Goal: Task Accomplishment & Management: Use online tool/utility

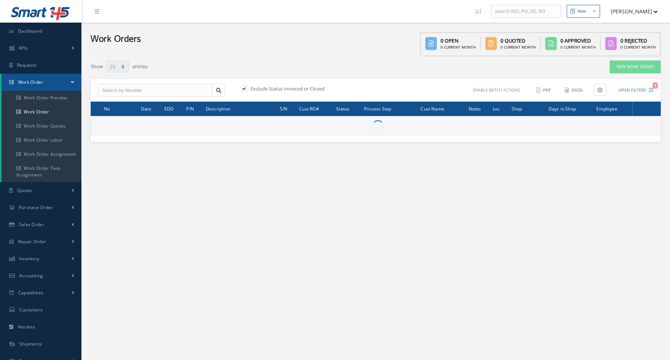
select select "25"
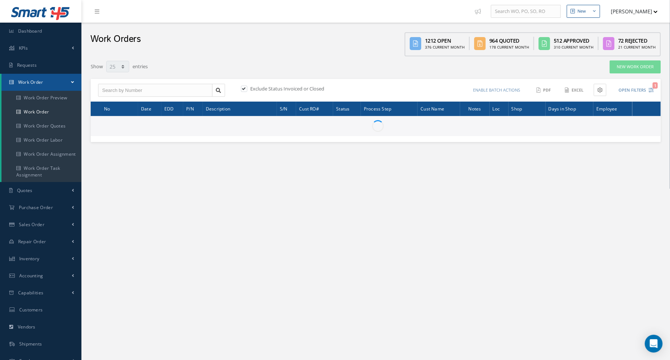
type input "All Work Request"
type input "All Work Performed"
type input "All Status"
type input "WO Part Status"
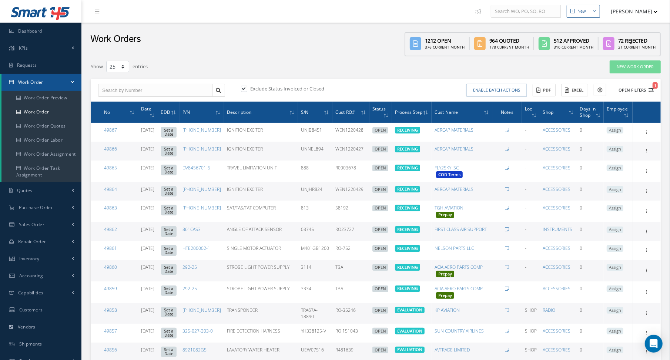
click at [649, 90] on icon "1" at bounding box center [651, 89] width 5 height 5
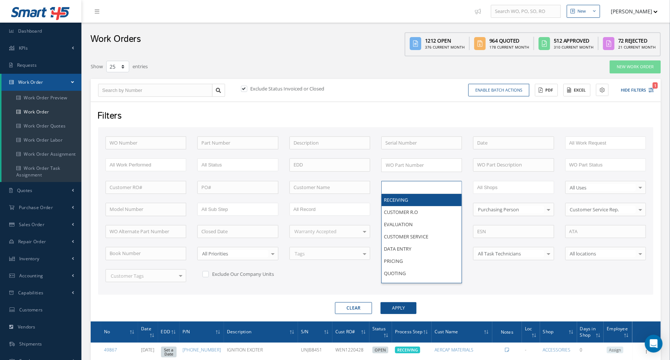
click at [401, 185] on input "text" at bounding box center [408, 187] width 47 height 9
type input "shi"
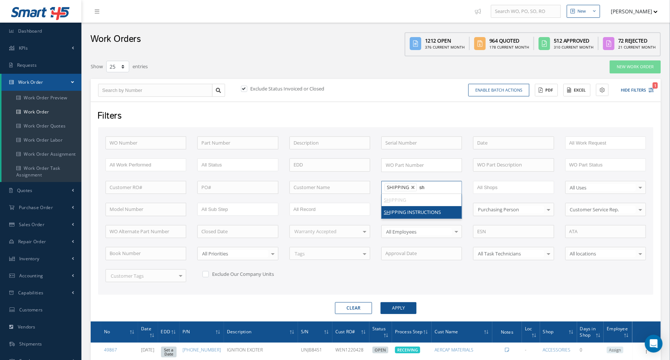
type input "shi"
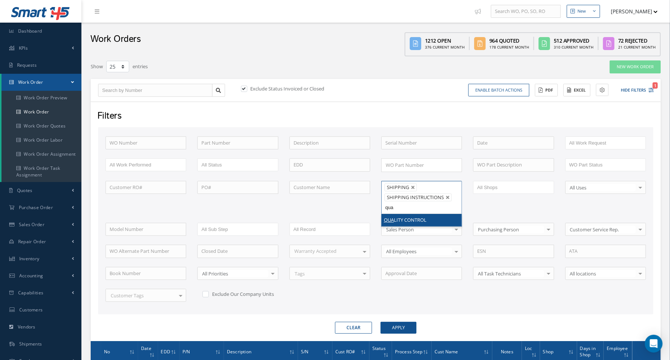
type input "qual"
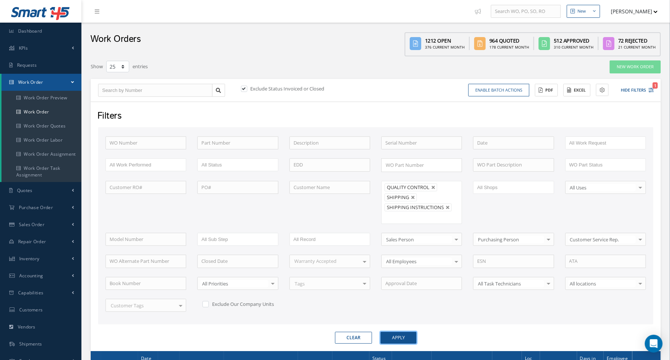
click at [390, 332] on button "Apply" at bounding box center [399, 337] width 36 height 12
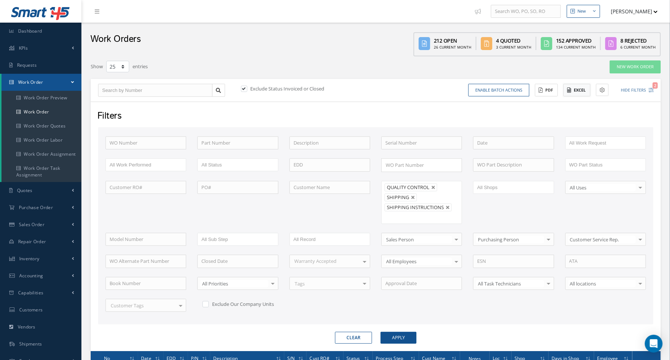
click at [579, 87] on button "Excel" at bounding box center [577, 90] width 27 height 13
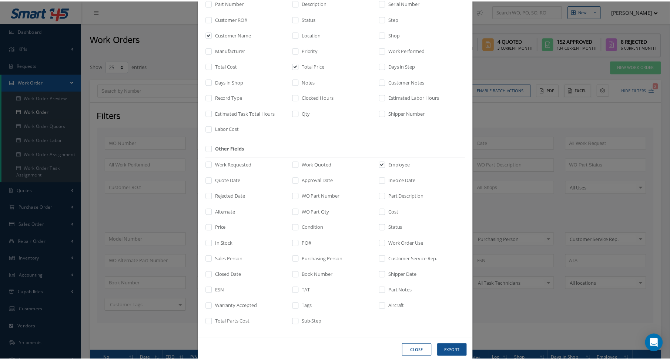
scroll to position [84, 0]
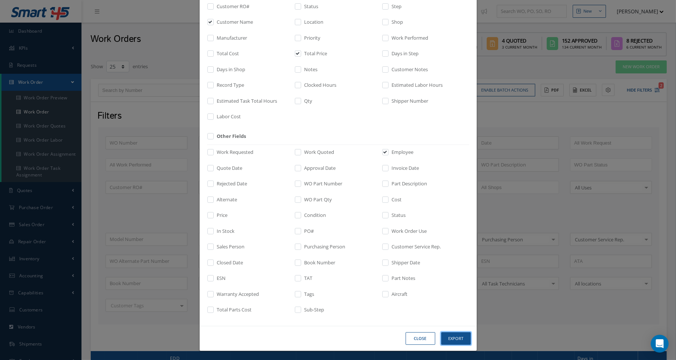
click at [460, 342] on button "Export" at bounding box center [456, 338] width 30 height 13
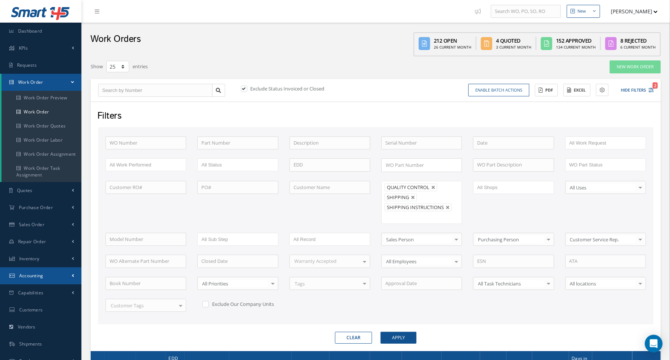
click at [23, 275] on span "Accounting" at bounding box center [31, 275] width 24 height 6
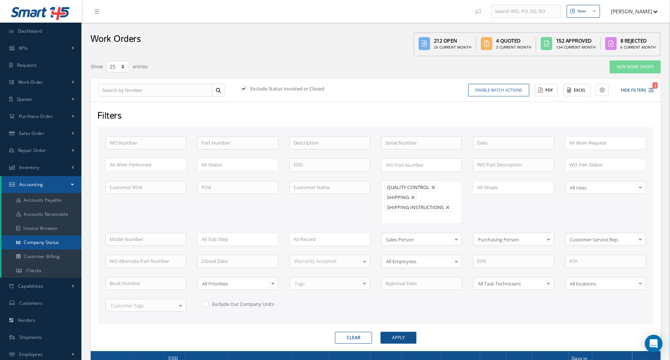
click at [49, 240] on link "Company Status" at bounding box center [41, 242] width 80 height 14
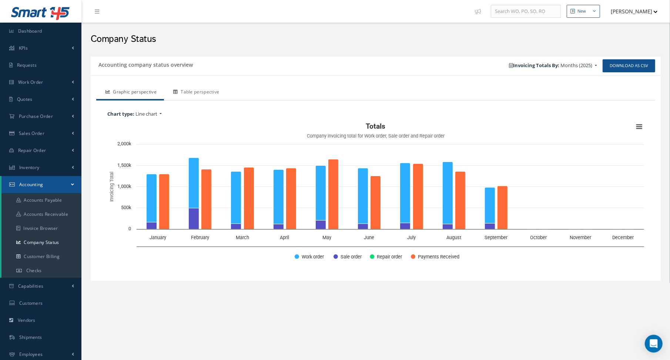
click at [193, 90] on link "Table perspective" at bounding box center [195, 93] width 63 height 16
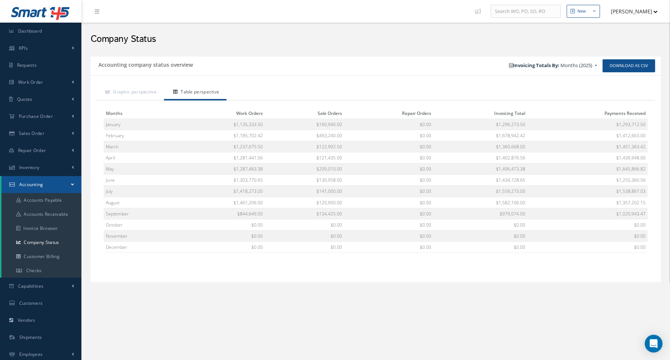
click at [334, 37] on h2 "Company Status" at bounding box center [376, 39] width 570 height 11
click at [308, 66] on div "Accounting company status overview" at bounding box center [233, 65] width 285 height 13
click at [48, 81] on link "Work Order" at bounding box center [40, 82] width 81 height 17
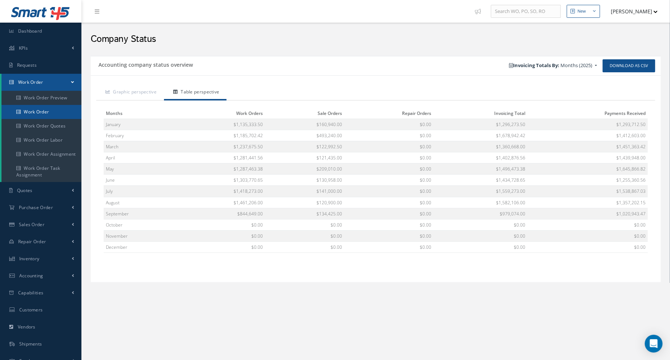
click at [49, 111] on link "Work Order" at bounding box center [41, 112] width 80 height 14
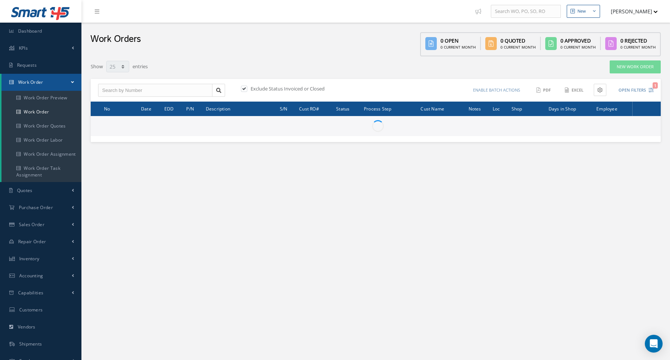
select select "25"
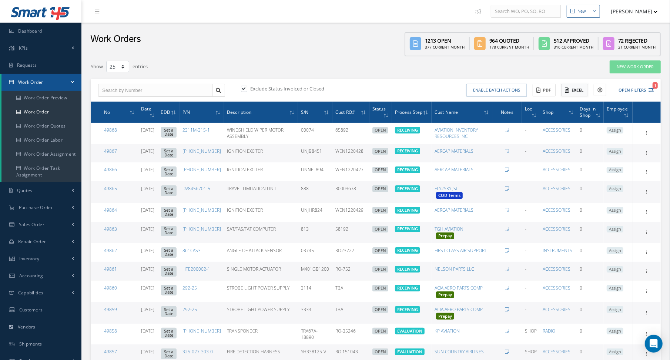
click at [578, 88] on button "Excel" at bounding box center [574, 90] width 27 height 13
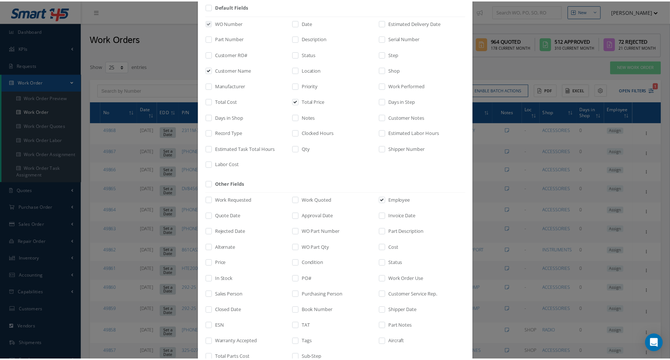
scroll to position [84, 0]
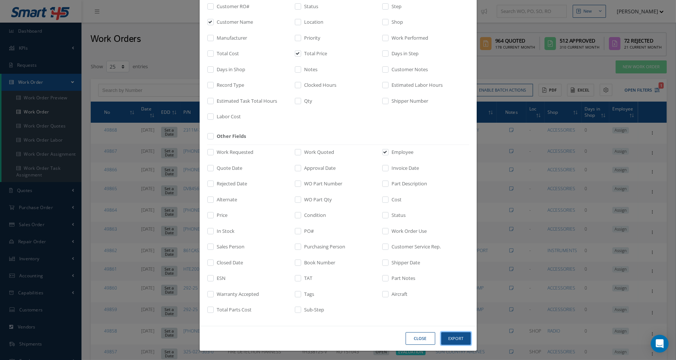
click at [443, 336] on button "Export" at bounding box center [456, 338] width 30 height 13
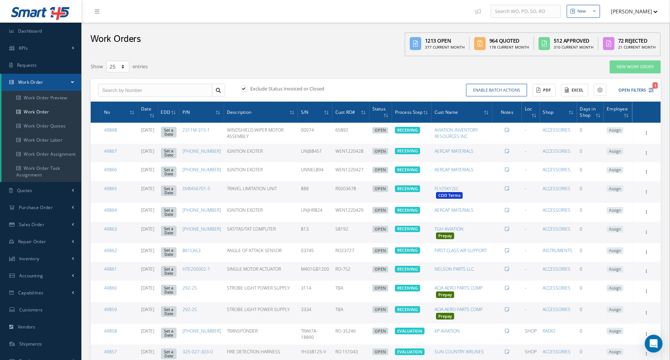
click at [340, 60] on div "Show 10 25 50 100 entries" at bounding box center [254, 66] width 339 height 13
click at [321, 37] on div "Work Orders 1213 Open 377 Current Month 964 Quoted 178 Current Month 512 Approv…" at bounding box center [375, 40] width 589 height 34
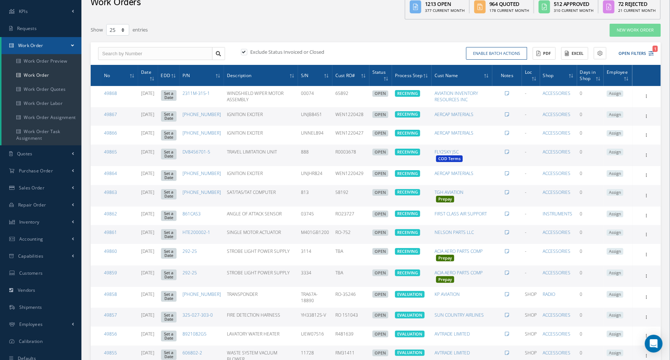
scroll to position [0, 0]
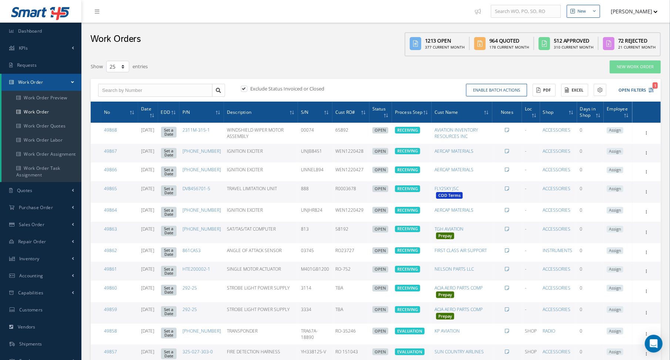
click at [259, 41] on div "Work Orders 1213 Open 377 Current Month 964 Quoted 178 Current Month 512 Approv…" at bounding box center [375, 40] width 589 height 34
